Goal: Entertainment & Leisure: Consume media (video, audio)

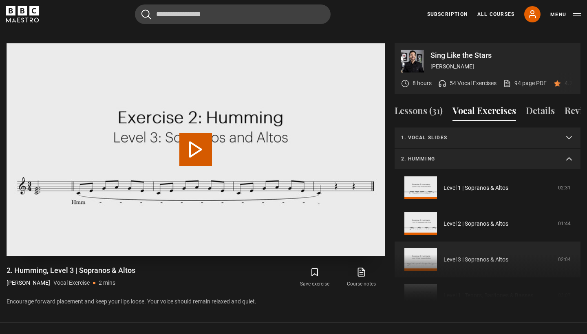
scroll to position [78, 0]
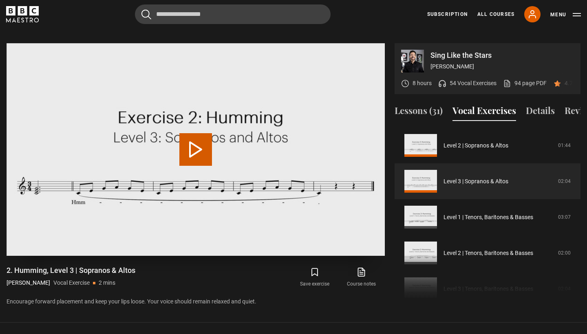
click at [200, 145] on button "Play Video" at bounding box center [195, 149] width 33 height 33
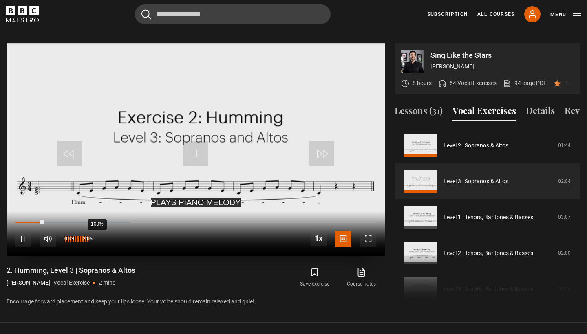
click at [88, 231] on div "100%" at bounding box center [76, 239] width 24 height 16
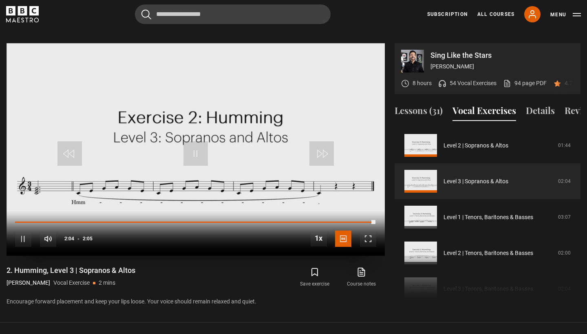
click at [195, 148] on span "Video Player" at bounding box center [195, 153] width 24 height 24
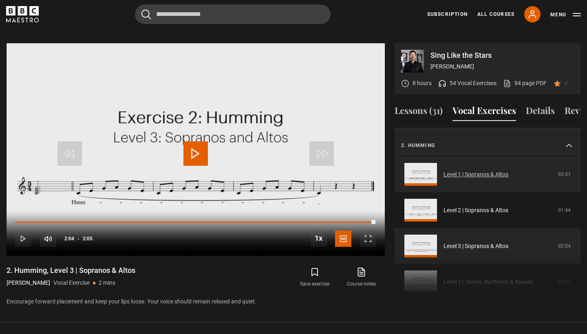
scroll to position [0, 0]
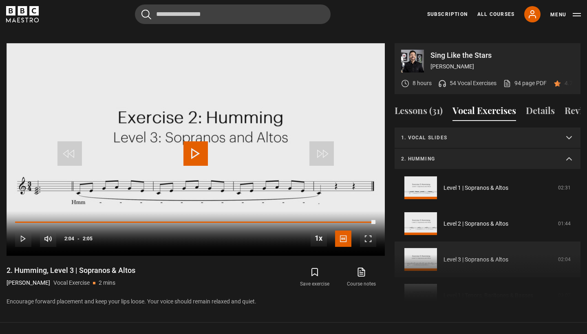
click at [495, 153] on summary "2. Humming" at bounding box center [487, 159] width 186 height 21
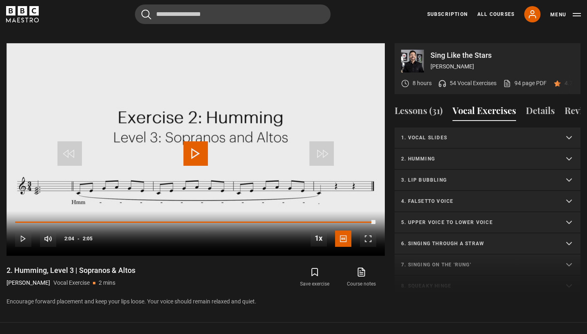
click at [487, 175] on summary "3. Lip bubbling" at bounding box center [487, 180] width 186 height 21
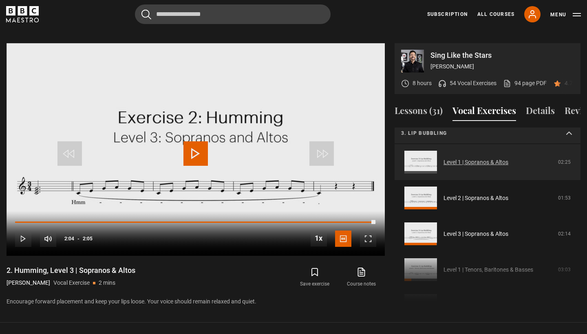
scroll to position [53, 0]
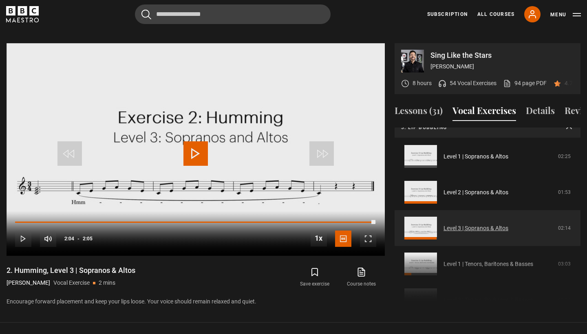
click at [482, 224] on link "Level 3 | Sopranos & Altos" at bounding box center [475, 228] width 65 height 9
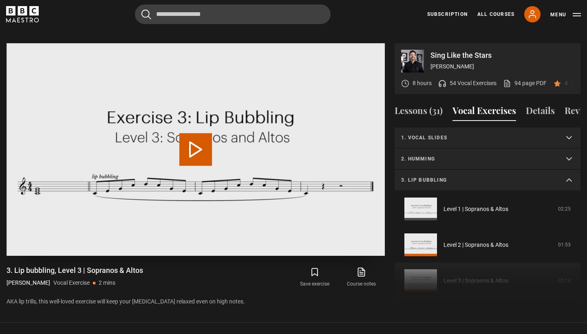
scroll to position [99, 0]
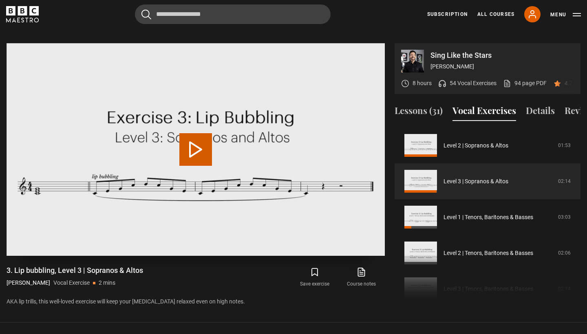
click at [194, 143] on button "Play Video" at bounding box center [195, 149] width 33 height 33
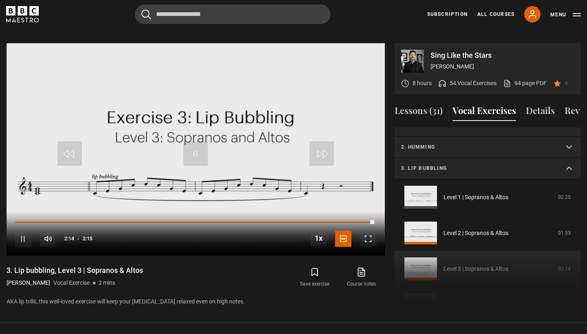
scroll to position [11, 0]
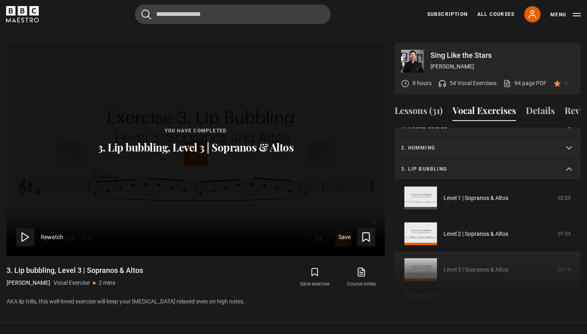
click at [482, 159] on summary "3. Lip bubbling" at bounding box center [487, 169] width 186 height 21
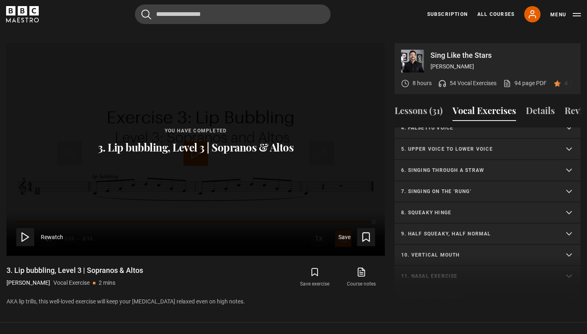
scroll to position [75, 0]
click at [466, 144] on p "5. Upper voice to lower voice" at bounding box center [477, 147] width 153 height 7
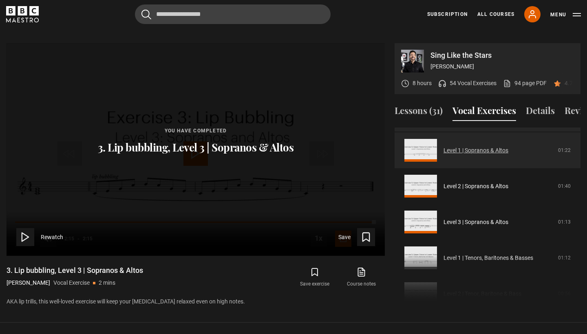
scroll to position [103, 0]
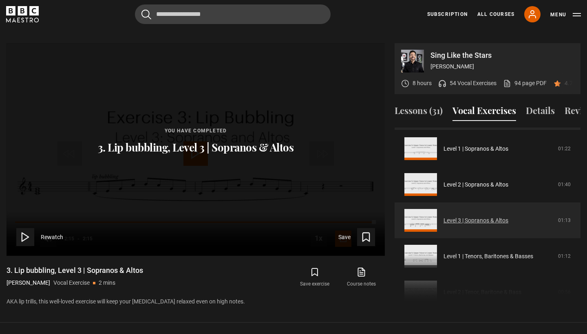
click at [467, 216] on link "Level 3 | Sopranos & Altos" at bounding box center [475, 220] width 65 height 9
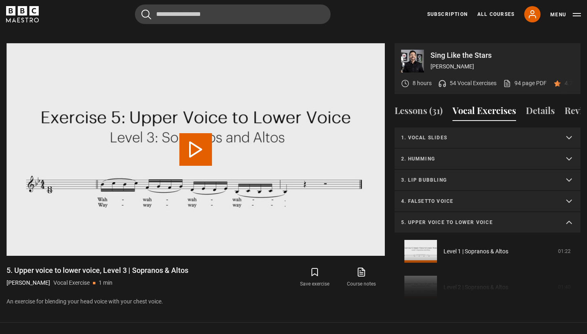
scroll to position [142, 0]
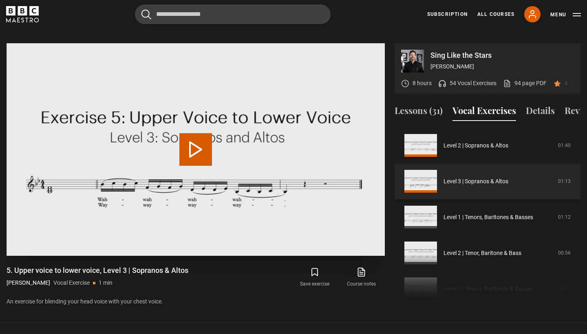
click at [208, 138] on button "Play Video" at bounding box center [195, 149] width 33 height 33
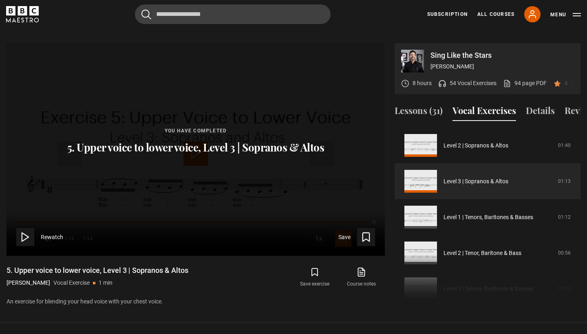
click at [204, 146] on div "You have completed 5. Upper voice to lower voice, Level 3 | Sopranos & Altos Re…" at bounding box center [196, 149] width 378 height 213
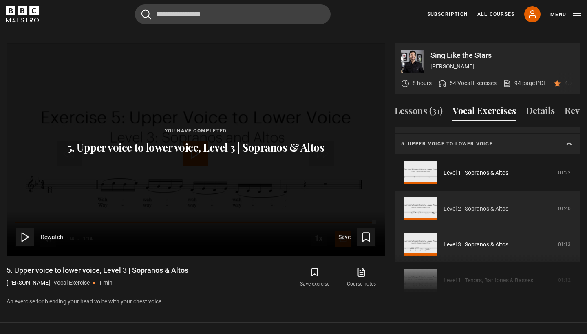
scroll to position [76, 0]
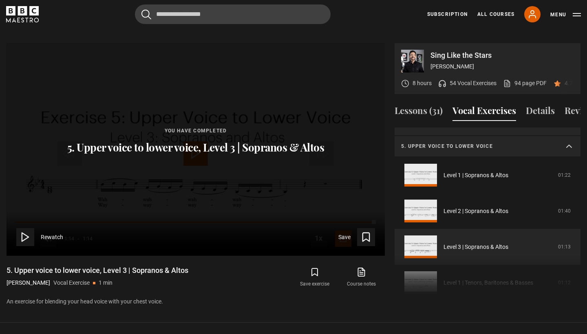
click at [466, 143] on p "5. Upper voice to lower voice" at bounding box center [477, 146] width 153 height 7
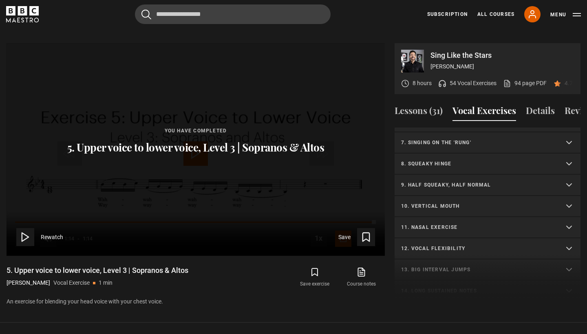
scroll to position [134, 0]
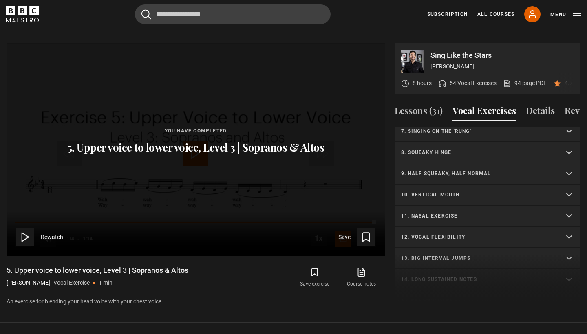
click at [450, 212] on p "11. Nasal exercise" at bounding box center [477, 215] width 153 height 7
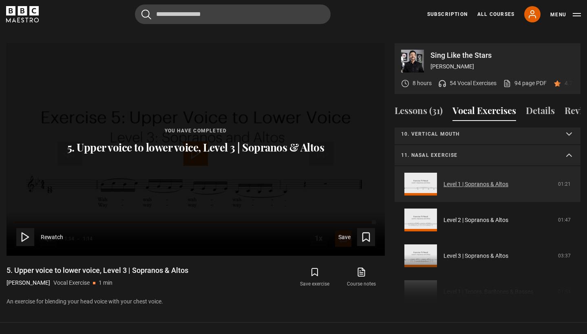
scroll to position [196, 0]
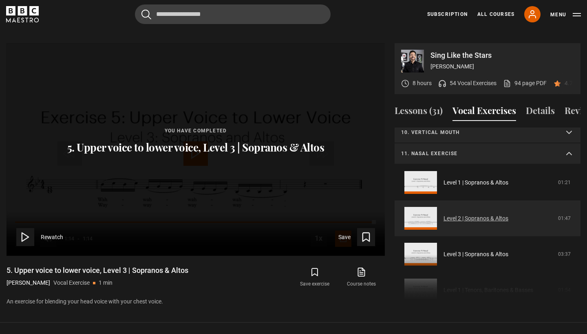
click at [455, 214] on link "Level 2 | Sopranos & Altos" at bounding box center [475, 218] width 65 height 9
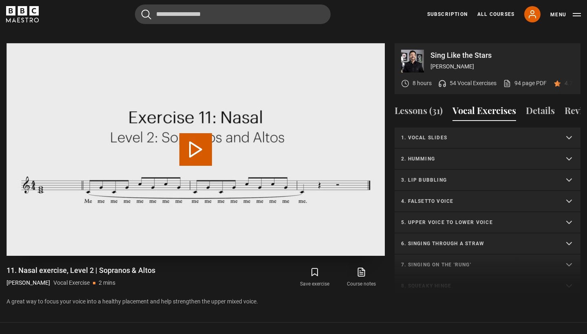
scroll to position [233, 0]
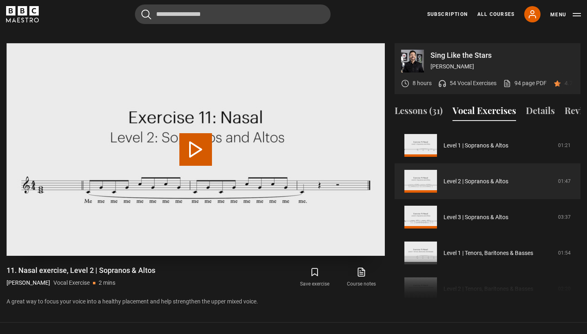
click at [190, 133] on button "Play Video" at bounding box center [195, 149] width 33 height 33
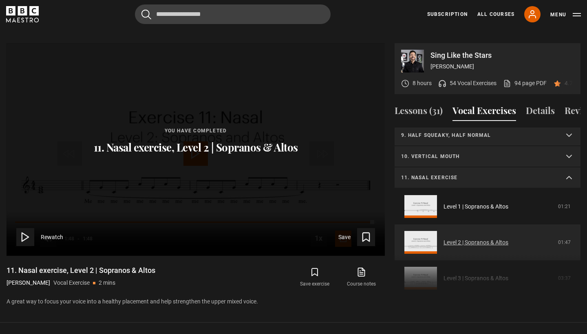
scroll to position [170, 0]
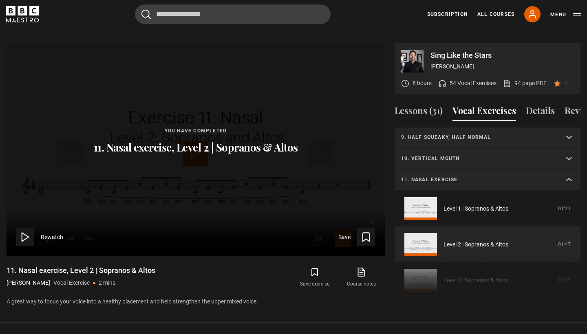
click at [502, 176] on p "11. Nasal exercise" at bounding box center [477, 179] width 153 height 7
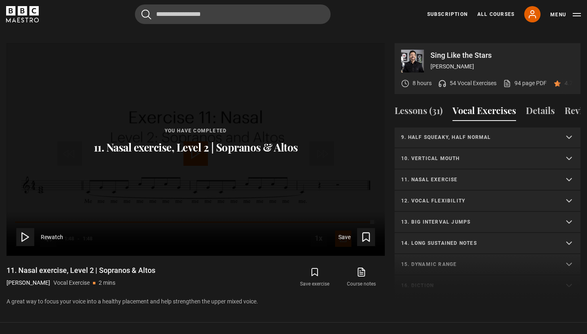
click at [495, 197] on p "12. Vocal flexibility" at bounding box center [477, 200] width 153 height 7
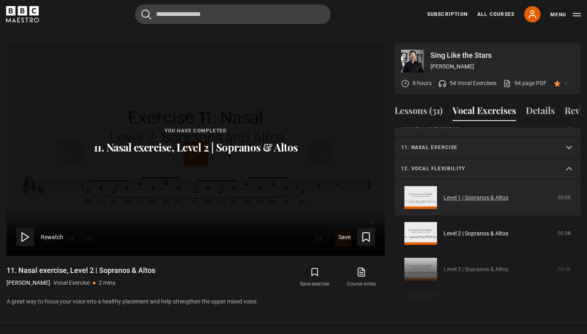
scroll to position [203, 0]
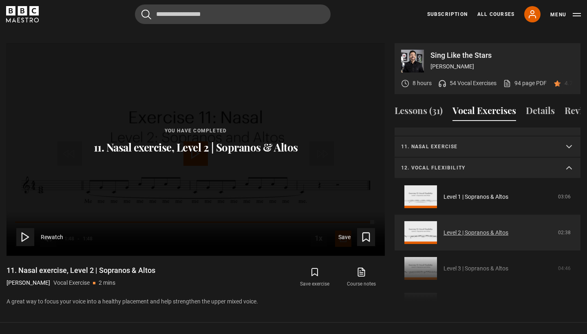
click at [473, 229] on link "Level 2 | Sopranos & Altos" at bounding box center [475, 233] width 65 height 9
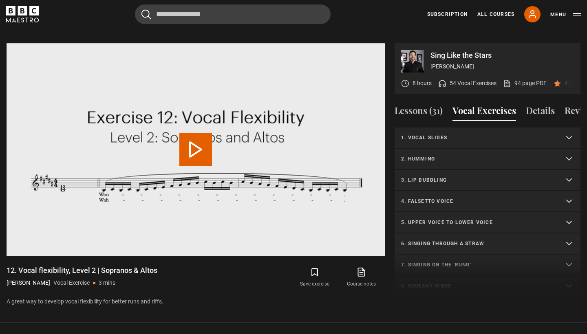
scroll to position [254, 0]
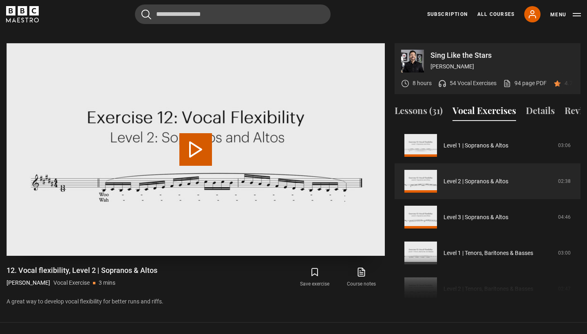
click at [199, 146] on button "Play Video" at bounding box center [195, 149] width 33 height 33
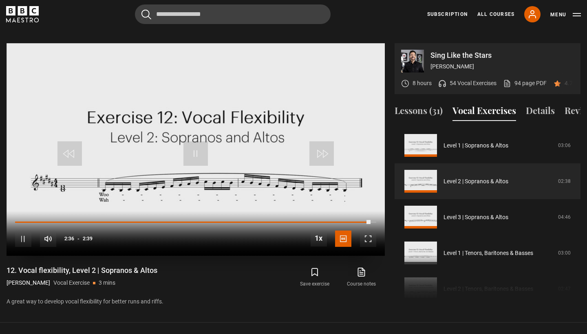
click at [198, 141] on span "Video Player" at bounding box center [195, 153] width 24 height 24
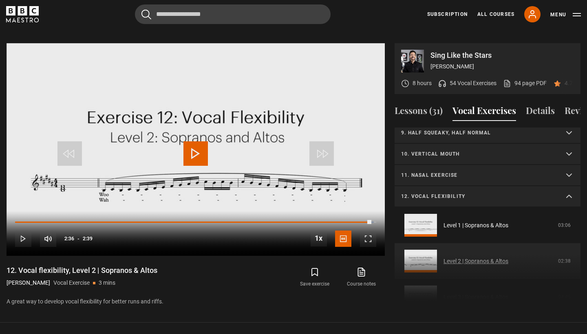
scroll to position [174, 0]
click at [446, 194] on p "12. Vocal flexibility" at bounding box center [477, 197] width 153 height 7
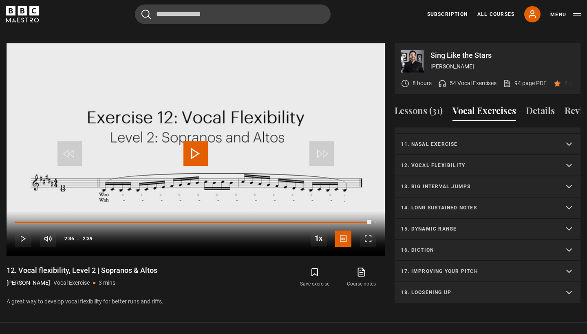
scroll to position [205, 0]
click at [455, 204] on p "14. Long sustained notes" at bounding box center [477, 207] width 153 height 7
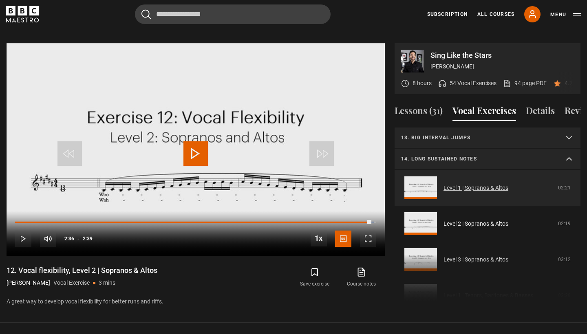
scroll to position [256, 0]
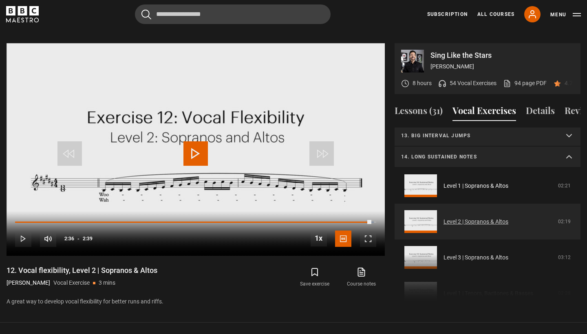
click at [463, 218] on link "Level 2 | Sopranos & Altos" at bounding box center [475, 222] width 65 height 9
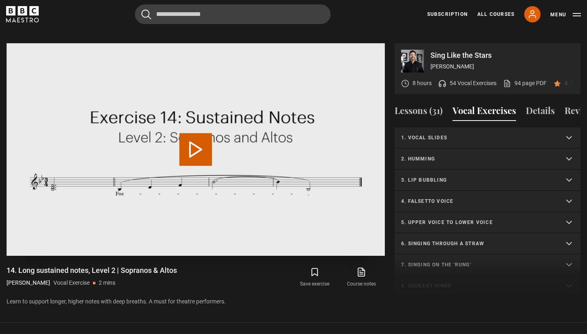
scroll to position [297, 0]
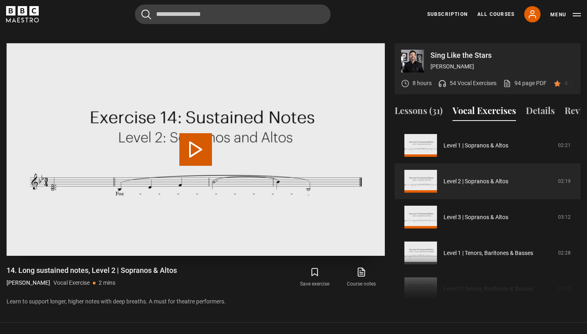
click at [196, 144] on button "Play Video" at bounding box center [195, 149] width 33 height 33
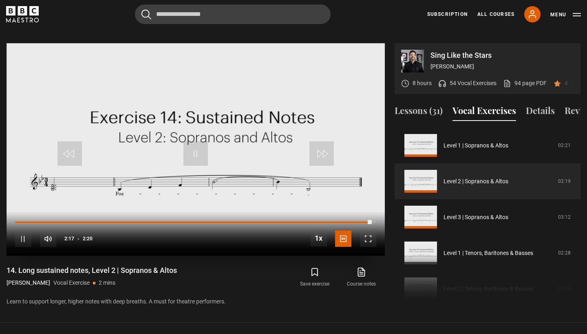
click at [197, 141] on span "Video Player" at bounding box center [195, 153] width 24 height 24
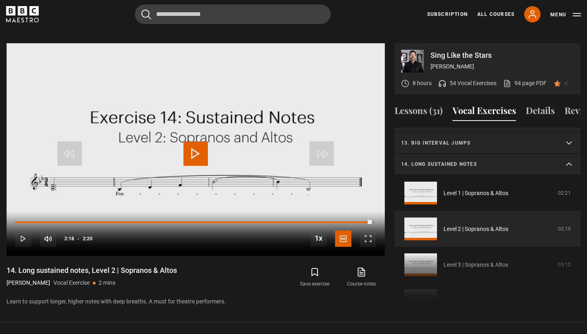
click at [482, 158] on summary "14. Long sustained notes" at bounding box center [487, 164] width 186 height 21
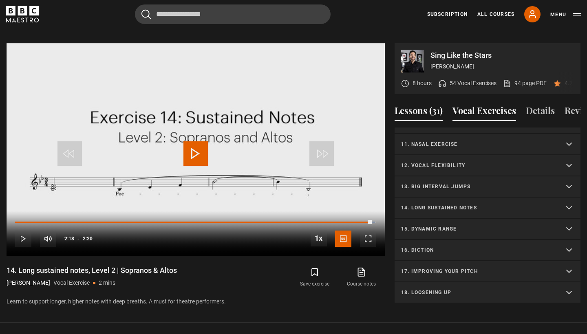
click at [433, 104] on button "Lessons (31)" at bounding box center [418, 112] width 48 height 17
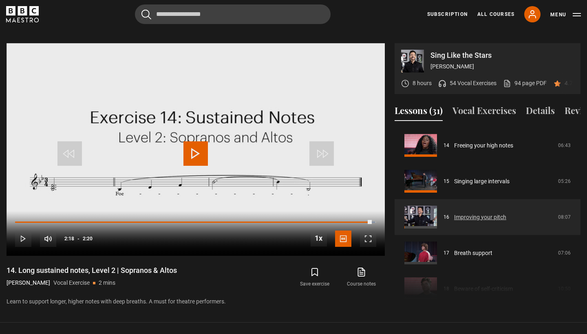
scroll to position [502, 0]
click at [470, 213] on link "Improving your pitch" at bounding box center [480, 217] width 52 height 9
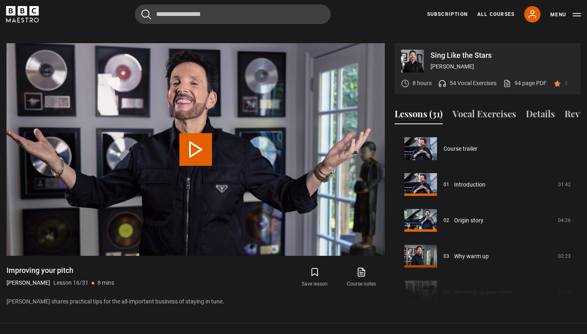
scroll to position [538, 0]
